Goal: Transaction & Acquisition: Purchase product/service

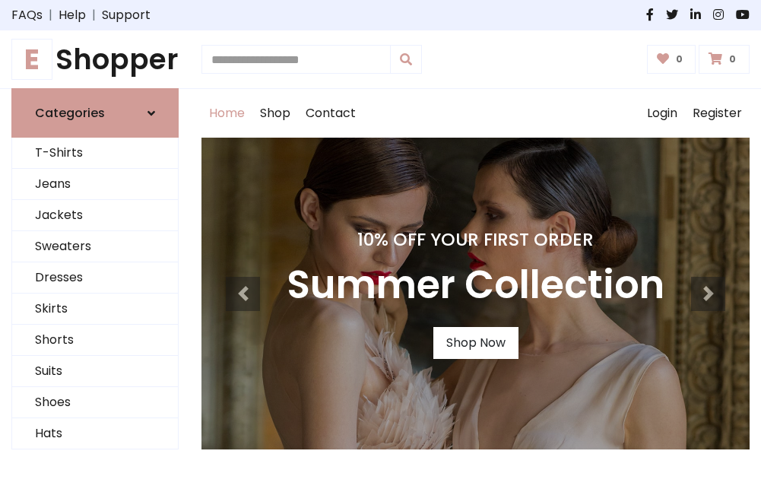
click at [380, 244] on h4 "10% Off Your First Order" at bounding box center [476, 239] width 378 height 21
click at [475, 343] on link "Shop Now" at bounding box center [475, 343] width 85 height 32
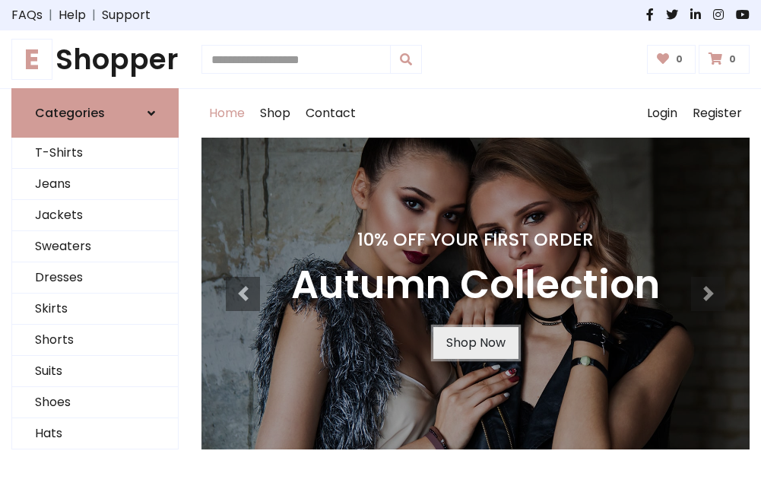
click at [475, 343] on link "Shop Now" at bounding box center [475, 343] width 85 height 32
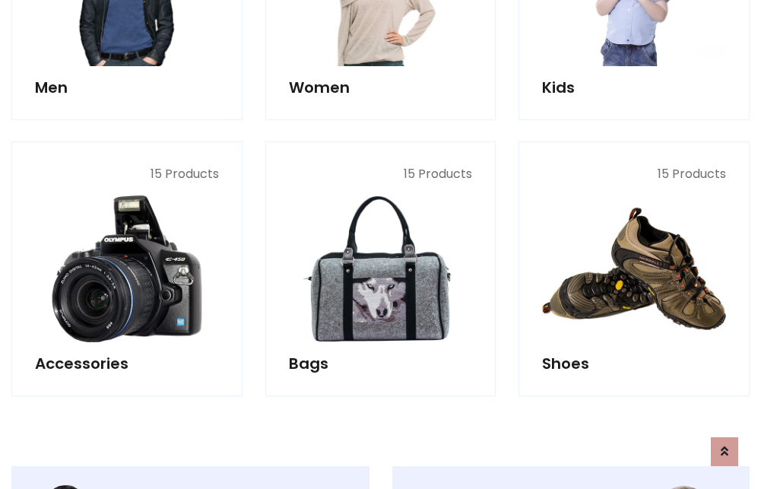
scroll to position [1515, 0]
